Goal: Information Seeking & Learning: Learn about a topic

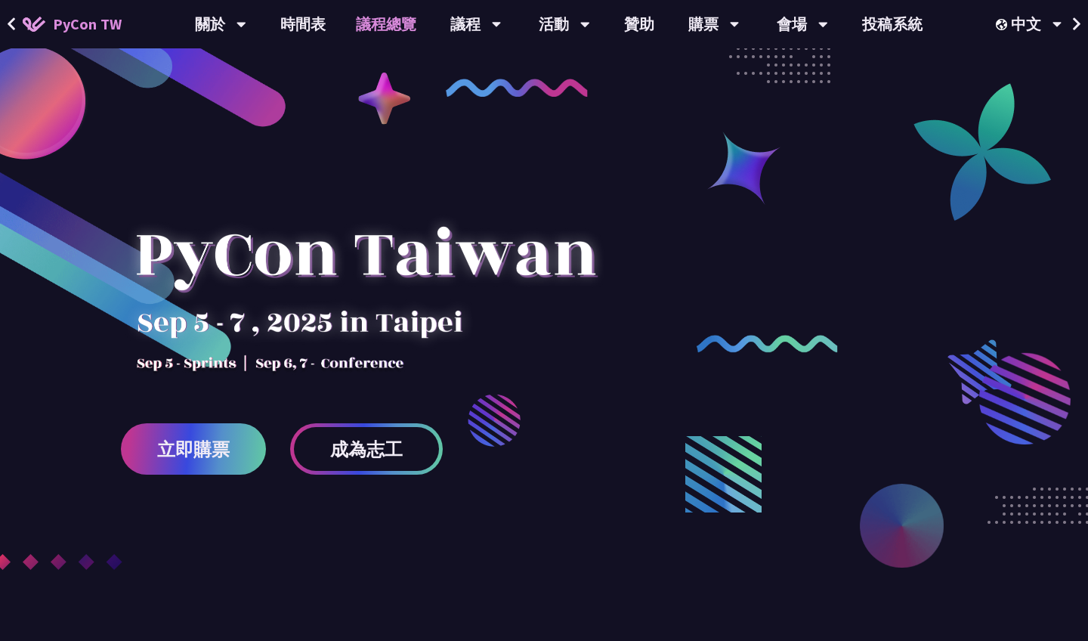
click at [413, 25] on link "議程總覽" at bounding box center [386, 24] width 91 height 48
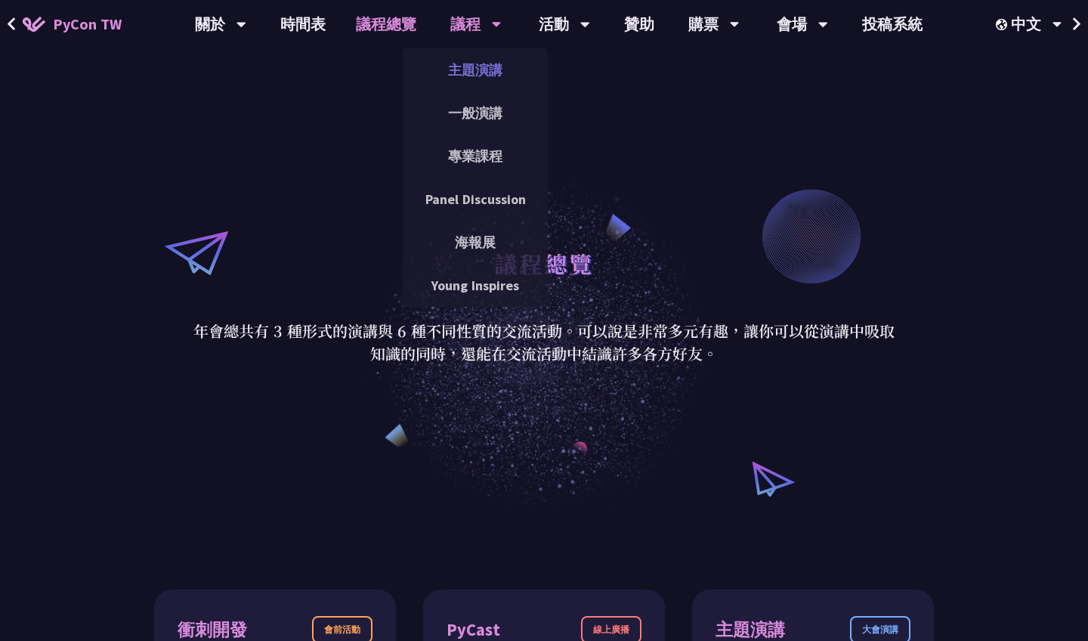
click at [477, 84] on link "主題演講" at bounding box center [475, 70] width 145 height 36
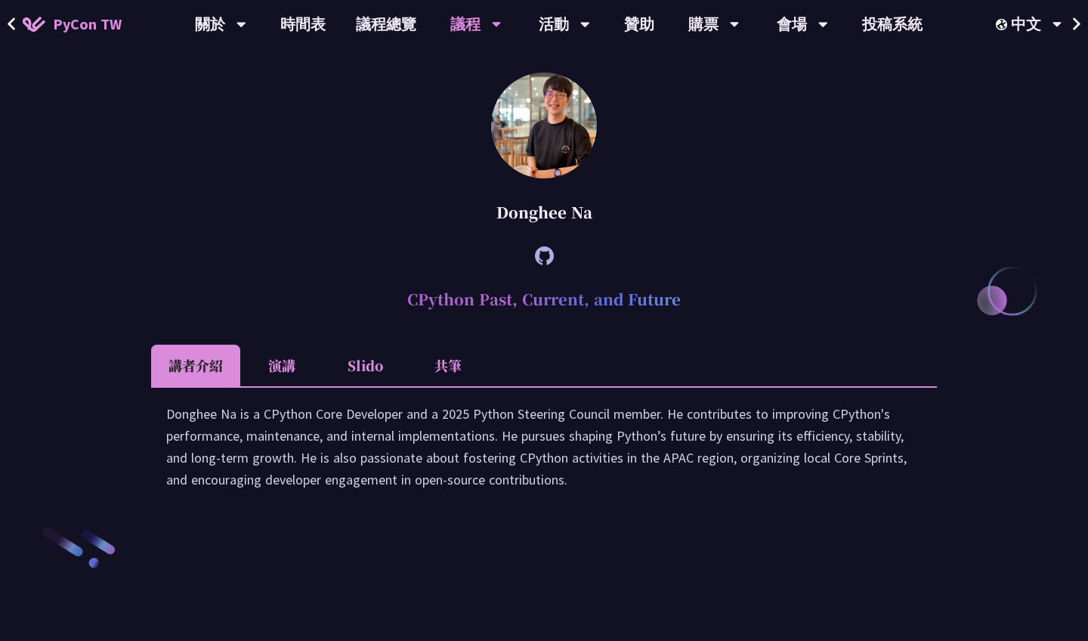
scroll to position [2179, 0]
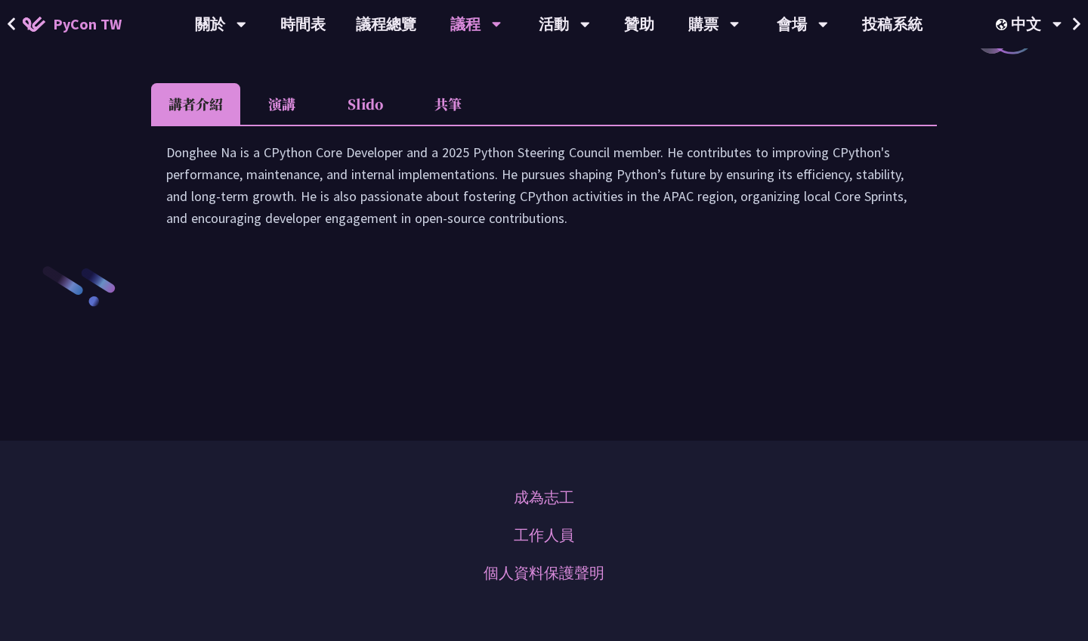
click at [360, 125] on li "Slido" at bounding box center [364, 104] width 83 height 42
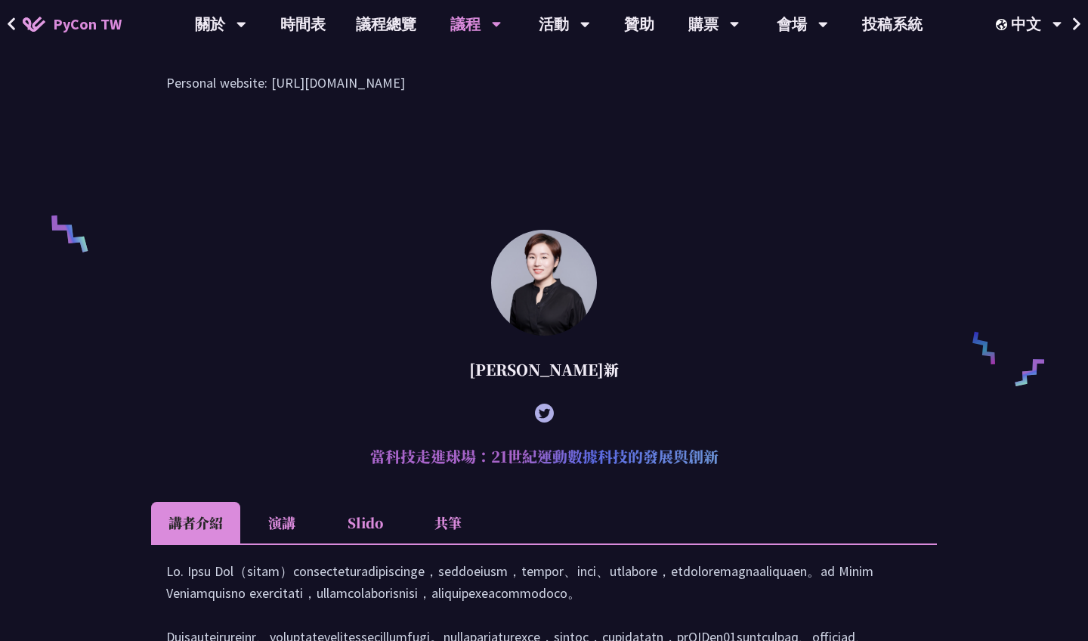
scroll to position [801, 0]
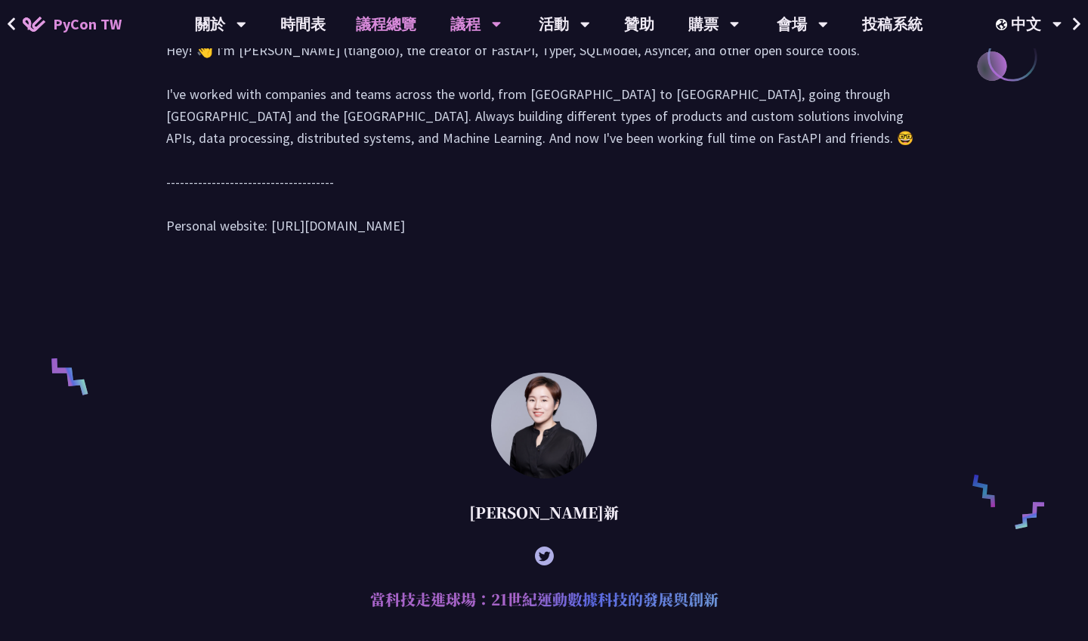
click at [390, 33] on link "議程總覽" at bounding box center [386, 24] width 91 height 48
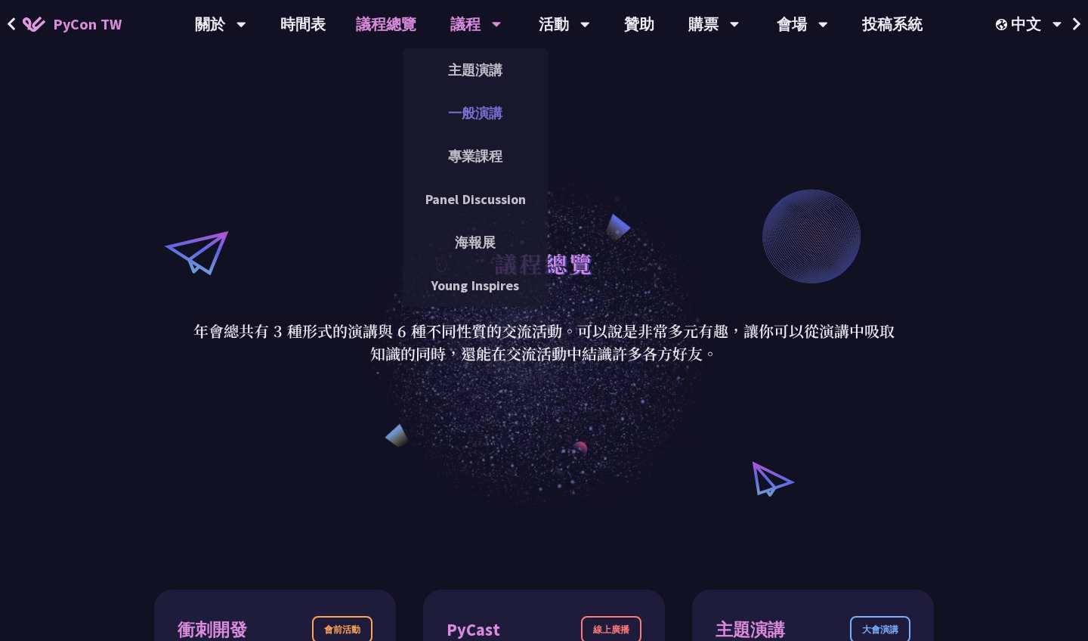
click at [490, 111] on link "一般演講" at bounding box center [475, 113] width 145 height 36
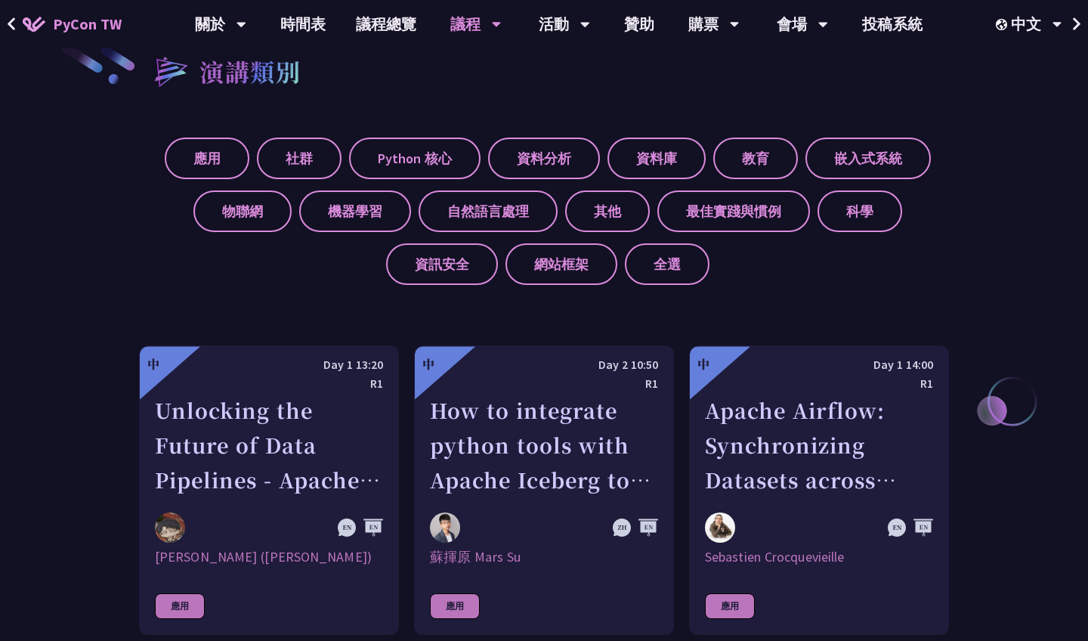
scroll to position [759, 0]
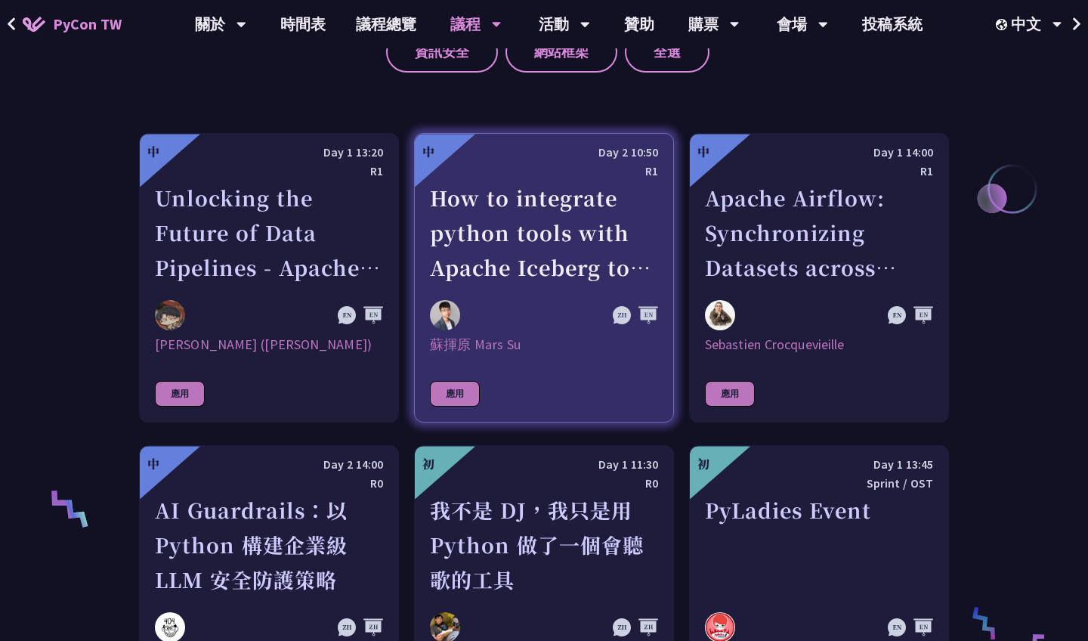
click at [524, 268] on div "How to integrate python tools with Apache Iceberg to build ETLT pipeline on Shi…" at bounding box center [544, 233] width 228 height 104
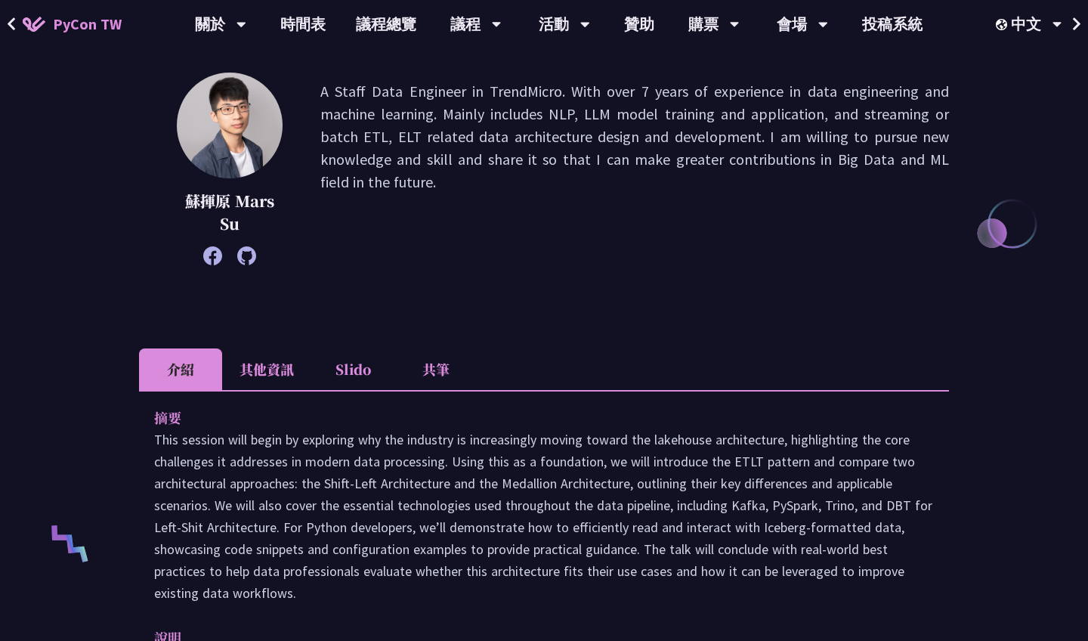
scroll to position [228, 0]
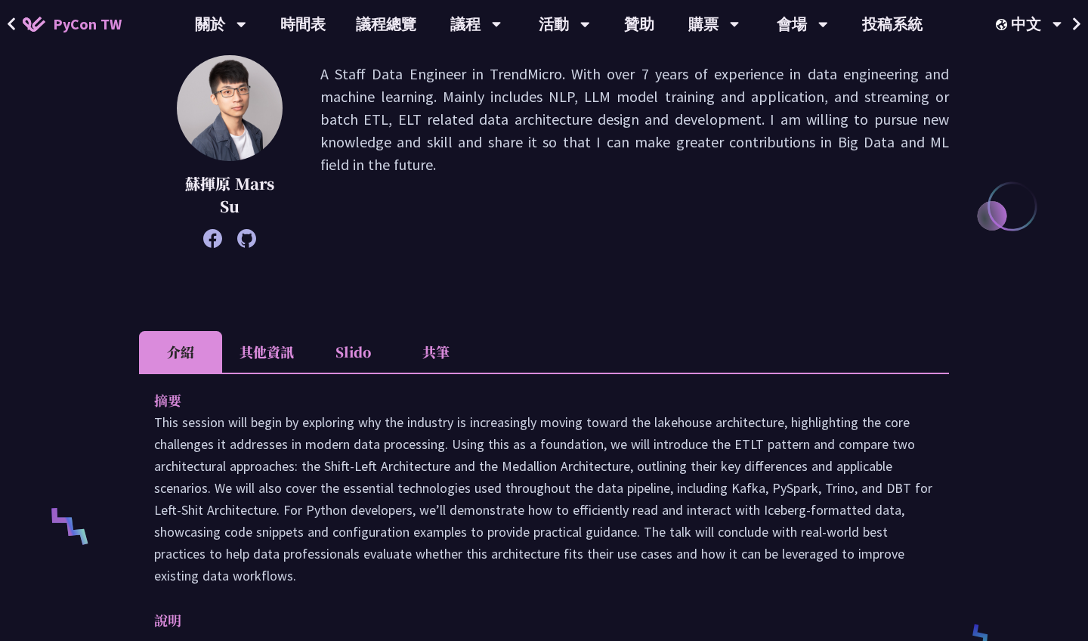
click at [363, 360] on li "Slido" at bounding box center [352, 352] width 83 height 42
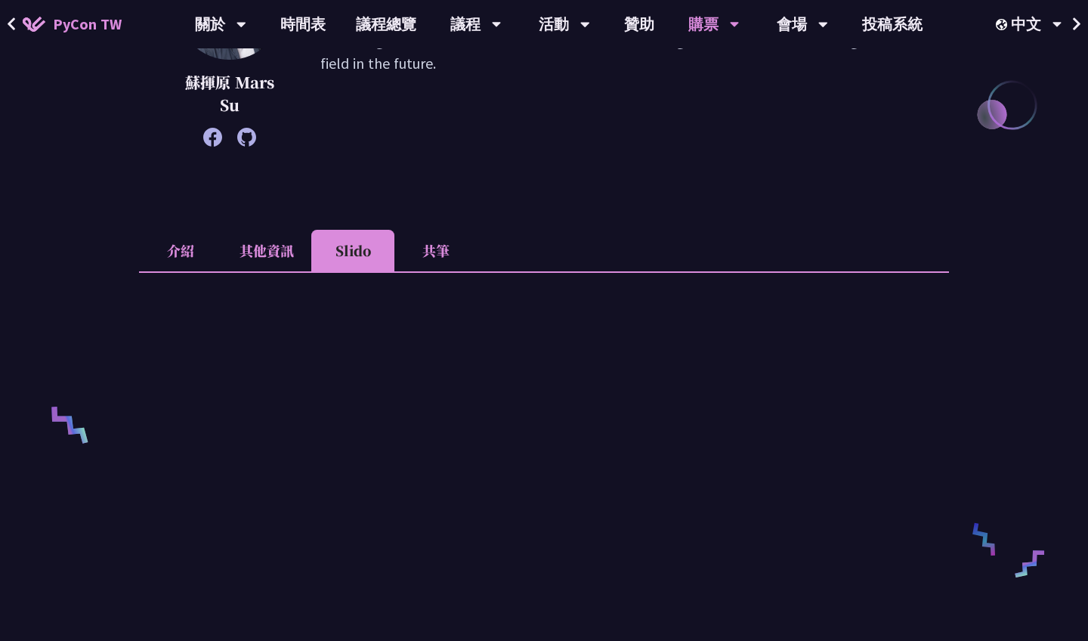
scroll to position [395, 0]
